Goal: Check status: Check status

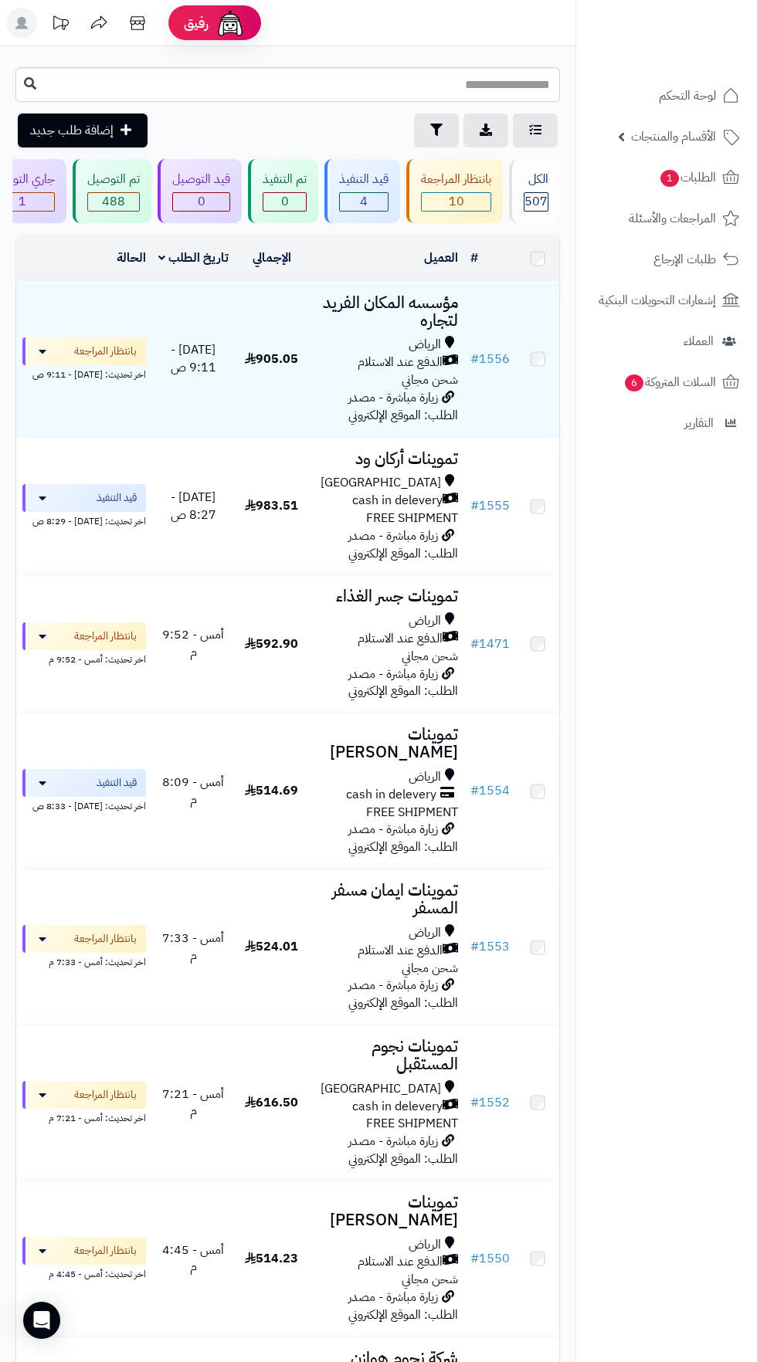
scroll to position [246, 0]
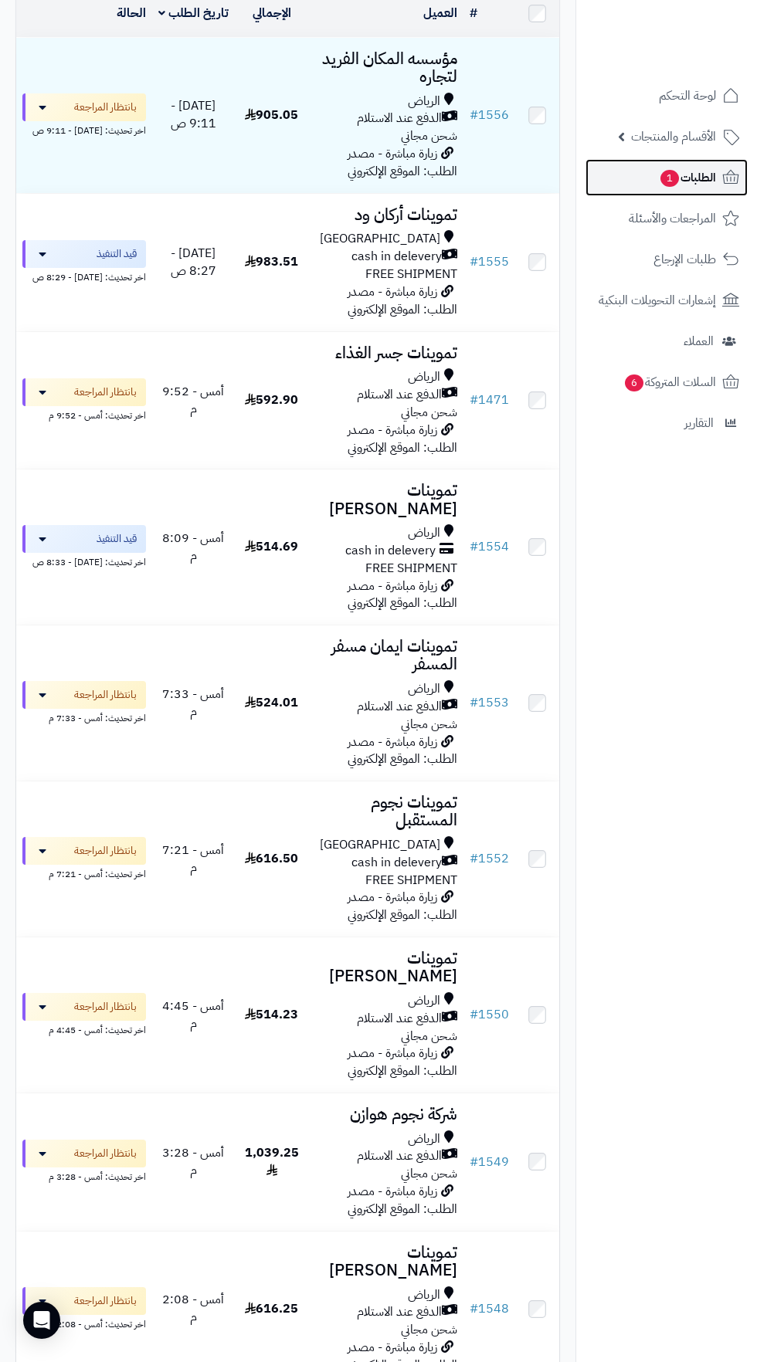
click at [713, 177] on span "الطلبات 1" at bounding box center [687, 178] width 57 height 22
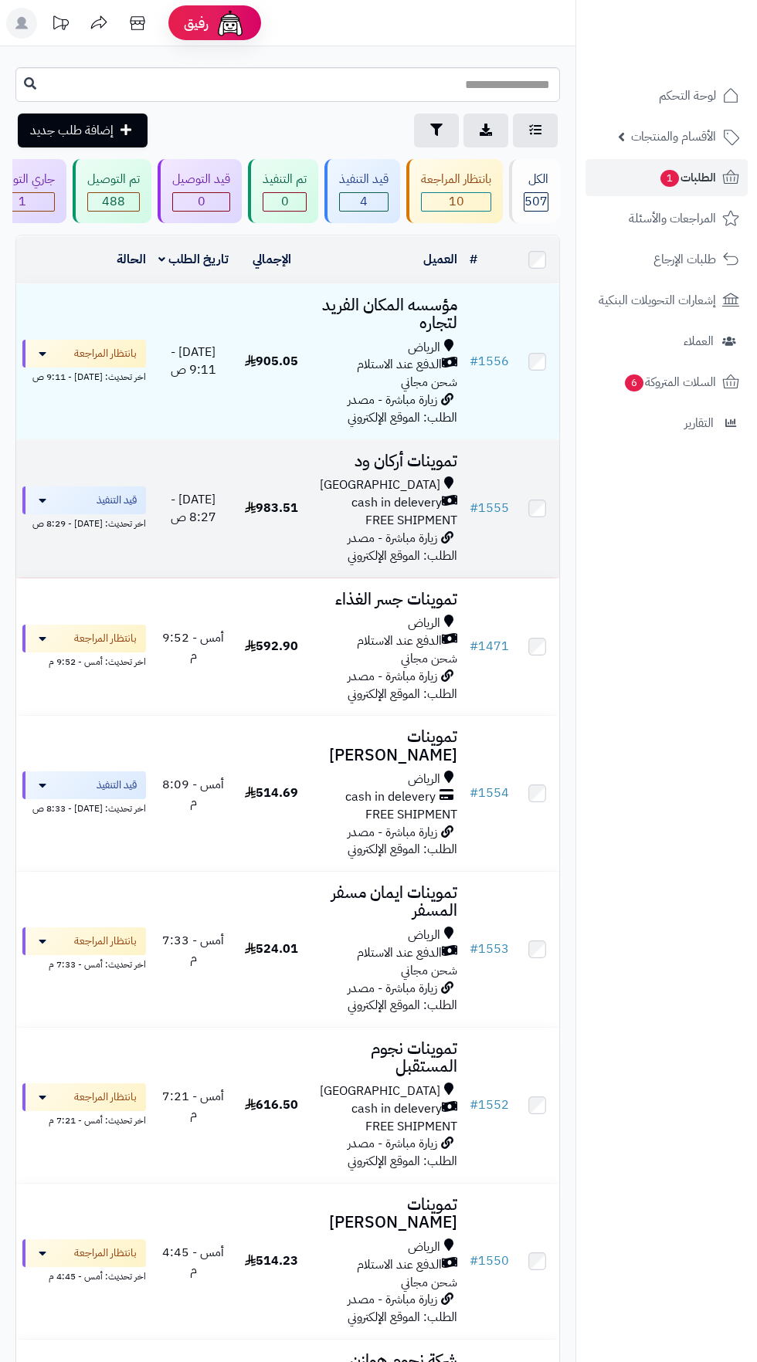
click at [375, 500] on span "cash in delevery" at bounding box center [396, 503] width 90 height 18
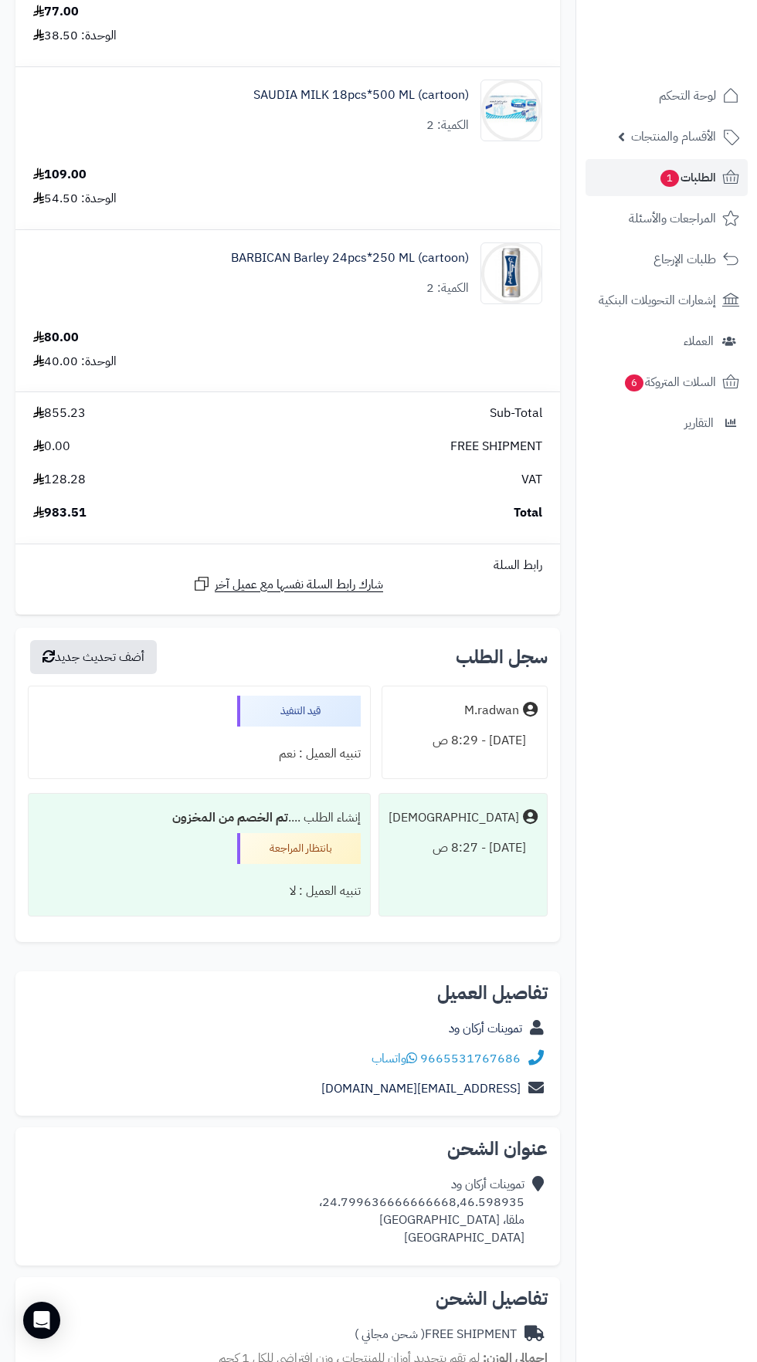
scroll to position [1428, 0]
